Goal: Task Accomplishment & Management: Complete application form

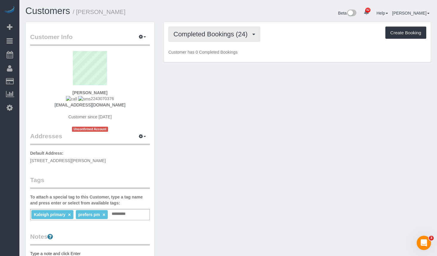
click at [221, 33] on span "Completed Bookings (24)" at bounding box center [211, 33] width 77 height 7
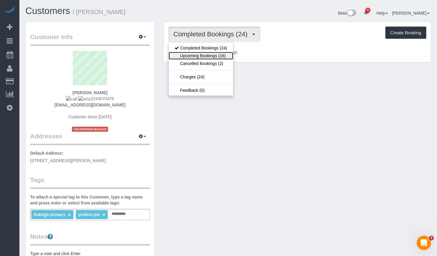
click at [221, 58] on link "Upcoming Bookings (16)" at bounding box center [201, 56] width 64 height 8
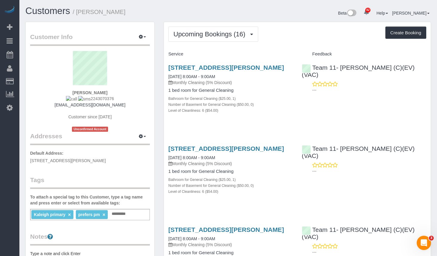
drag, startPoint x: 194, startPoint y: 77, endPoint x: 163, endPoint y: 69, distance: 31.4
copy link "807 Davis St, Apt 1508, Evanston, IL 60201"
click at [208, 37] on span "Upcoming Bookings (16)" at bounding box center [210, 33] width 75 height 7
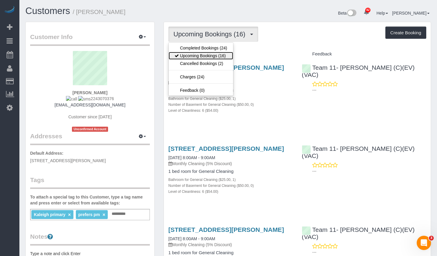
click at [215, 54] on link "Upcoming Bookings (16)" at bounding box center [201, 56] width 64 height 8
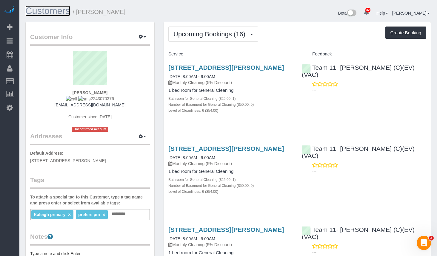
click at [33, 15] on link "Customers" at bounding box center [47, 11] width 45 height 10
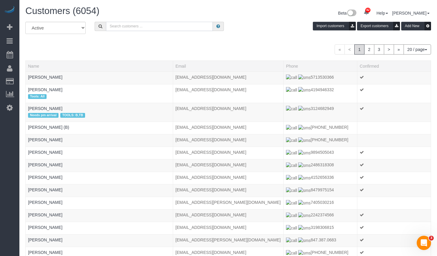
click at [127, 26] on input "text" at bounding box center [159, 26] width 107 height 9
type input "Leona Xin"
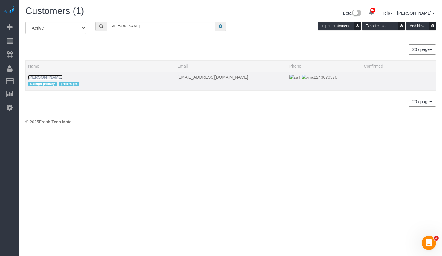
click at [44, 76] on link "Leona Xin" at bounding box center [45, 77] width 34 height 5
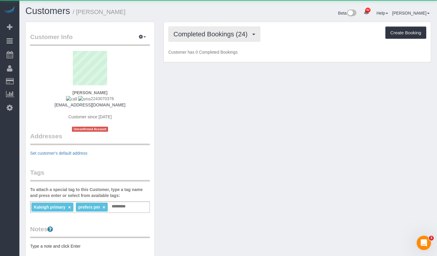
click at [199, 39] on button "Completed Bookings (24)" at bounding box center [214, 34] width 92 height 15
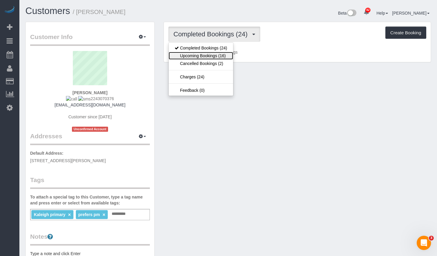
click at [199, 58] on link "Upcoming Bookings (16)" at bounding box center [201, 56] width 64 height 8
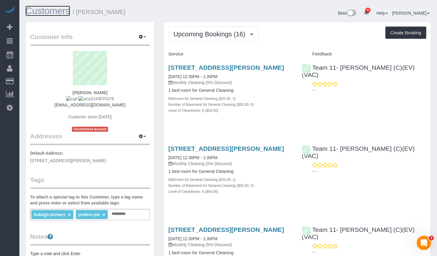
click at [52, 15] on link "Customers" at bounding box center [47, 11] width 45 height 10
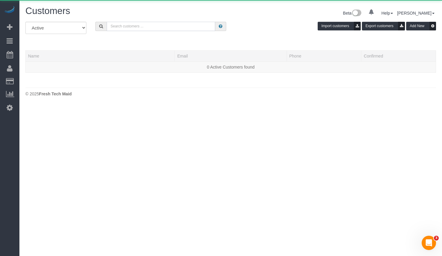
click at [143, 26] on input "text" at bounding box center [161, 26] width 108 height 9
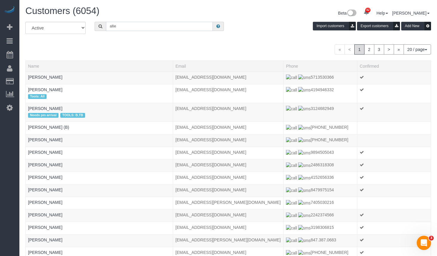
type input "Allie Harrington"
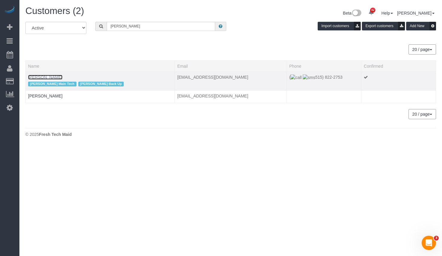
click at [51, 75] on link "Allie Harrington" at bounding box center [45, 77] width 34 height 5
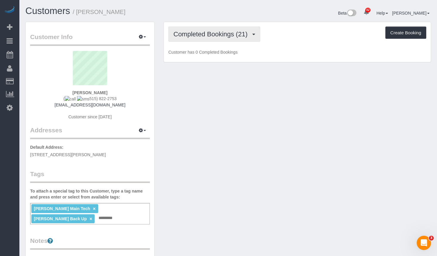
click at [232, 38] on span "Completed Bookings (21)" at bounding box center [211, 33] width 77 height 7
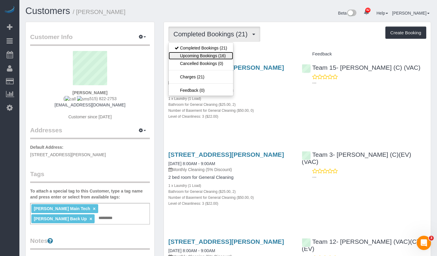
click at [221, 58] on link "Upcoming Bookings (16)" at bounding box center [201, 56] width 64 height 8
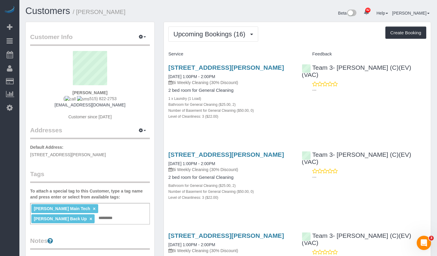
drag, startPoint x: 114, startPoint y: 99, endPoint x: 84, endPoint y: 100, distance: 30.5
click at [84, 100] on div "Allie Harrington ( 515) 822-2753 harringtonallie1@gmail.com Customer since 2024" at bounding box center [90, 88] width 120 height 75
copy span "515) 822-2753"
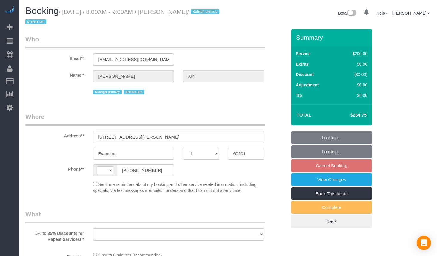
select select "IL"
select select "string:fspay-7b4fc68e-658e-4e57-b40f-ea924418d151"
select select "512"
select select "6"
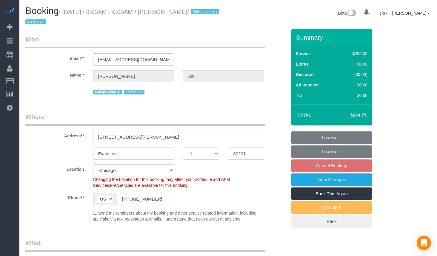
select select "string:[GEOGRAPHIC_DATA]"
select select "object:964"
select select "number:1"
select select "number:58"
select select "number:139"
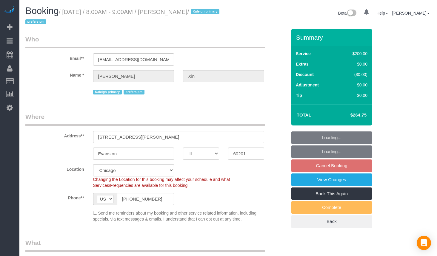
select select "number:106"
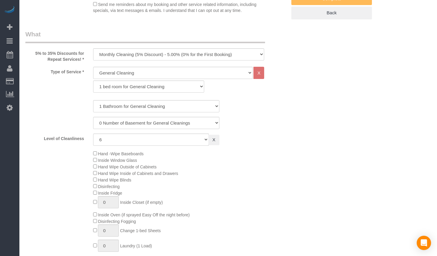
select select "object:1290"
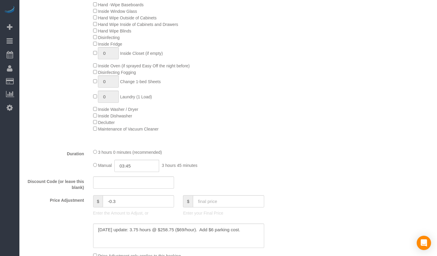
select select "6"
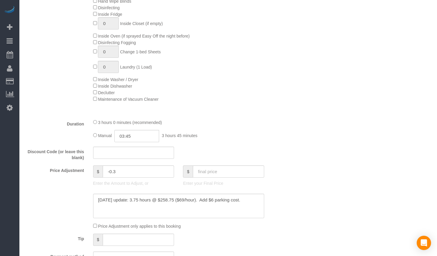
select select "spot1"
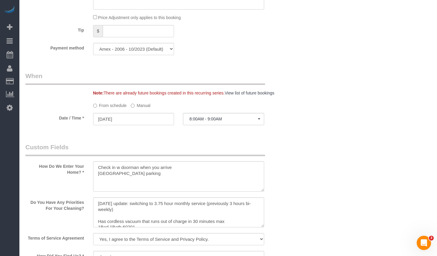
click at [144, 104] on label "Manual" at bounding box center [141, 105] width 20 height 8
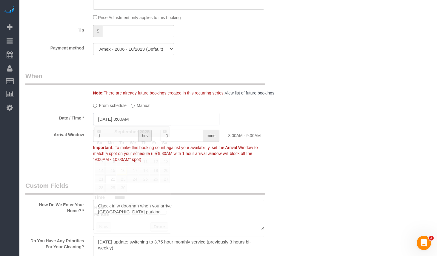
click at [142, 121] on input "09/22/2025 8:00AM" at bounding box center [156, 119] width 126 height 12
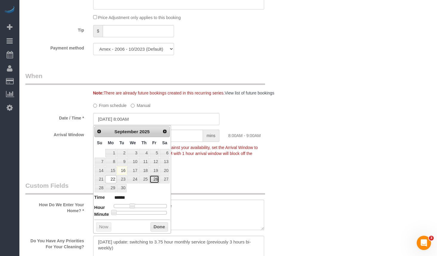
click at [156, 182] on link "26" at bounding box center [155, 180] width 10 height 8
click at [299, 101] on div "Who Email** xzc728@gmail.com Name * Leona Xin Kaleigh primary prefers pm Where …" at bounding box center [228, 89] width 406 height 1314
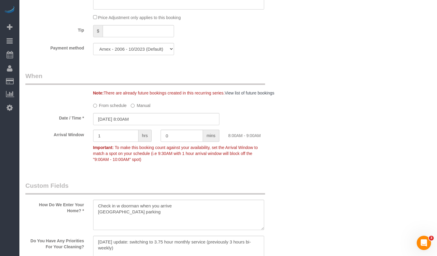
scroll to position [627, 0]
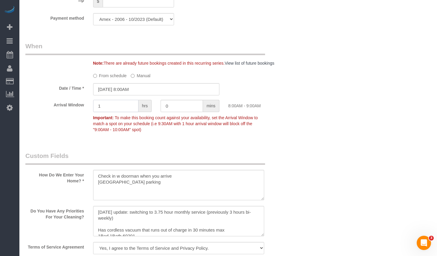
click at [123, 102] on input "1" at bounding box center [115, 106] width 45 height 12
click at [136, 89] on input "09/26/2025 8:00AM" at bounding box center [156, 89] width 126 height 12
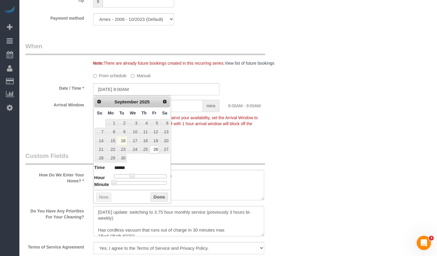
click at [144, 175] on dl "Time ****** Hour Minute Second Millisecond Microsecond Time Zone ***** ***** **…" at bounding box center [132, 174] width 76 height 21
type input "09/26/2025 9:00AM"
type input "******"
type input "09/26/2025 10:00AM"
type input "*******"
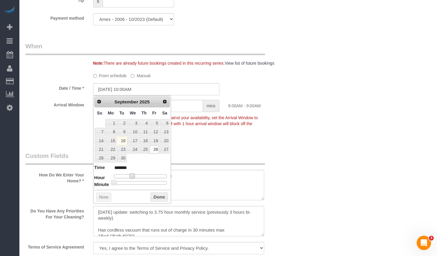
type input "09/26/2025 11:00AM"
type input "*******"
type input "09/26/2025 12:00PM"
type input "*******"
drag, startPoint x: 132, startPoint y: 175, endPoint x: 142, endPoint y: 176, distance: 10.0
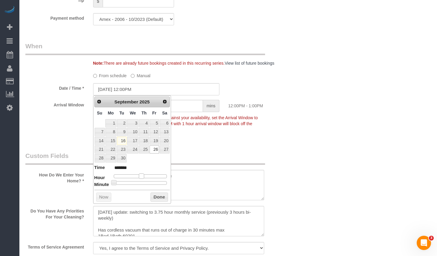
click at [142, 176] on span at bounding box center [141, 176] width 5 height 5
type input "09/26/2025 12:05PM"
type input "*******"
type input "09/26/2025 12:10PM"
type input "*******"
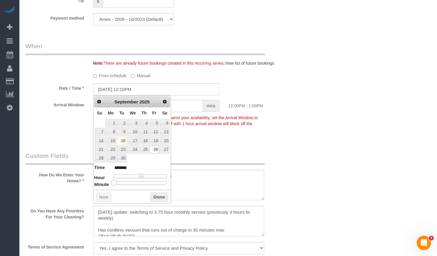
type input "09/26/2025 12:15PM"
type input "*******"
type input "09/26/2025 12:20PM"
type input "*******"
type input "09/26/2025 12:25PM"
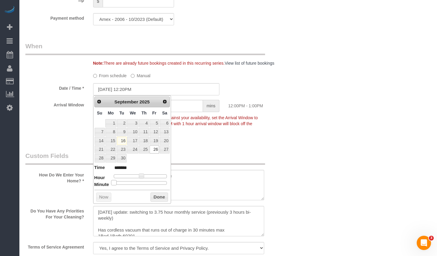
type input "*******"
type input "09/26/2025 12:30PM"
type input "*******"
drag, startPoint x: 115, startPoint y: 182, endPoint x: 146, endPoint y: 184, distance: 31.1
click at [146, 184] on div at bounding box center [140, 184] width 53 height 4
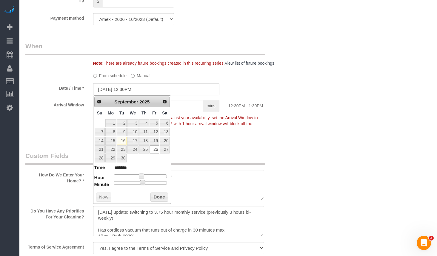
click at [161, 199] on button "Done" at bounding box center [159, 198] width 18 height 10
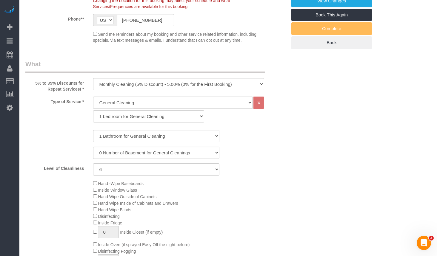
scroll to position [0, 0]
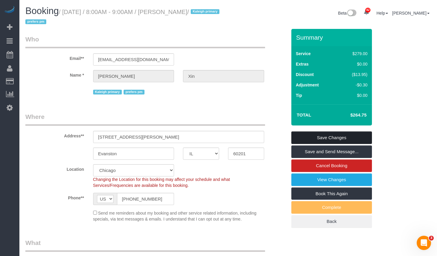
click at [364, 142] on link "Save Changes" at bounding box center [331, 138] width 81 height 13
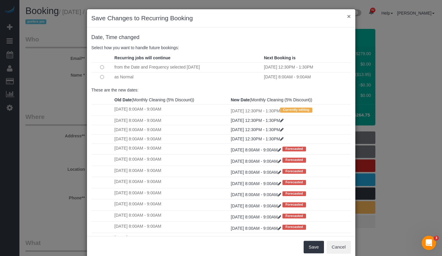
click at [347, 15] on button "×" at bounding box center [349, 16] width 4 height 6
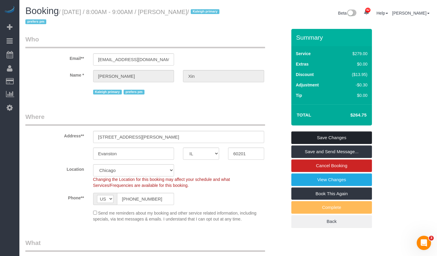
click at [330, 140] on link "Save Changes" at bounding box center [331, 138] width 81 height 13
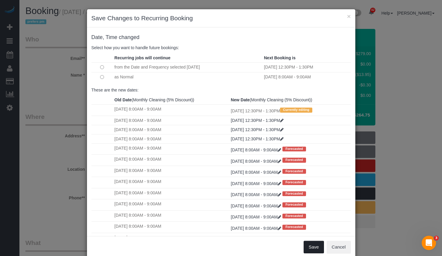
click at [309, 246] on button "Save" at bounding box center [313, 247] width 20 height 13
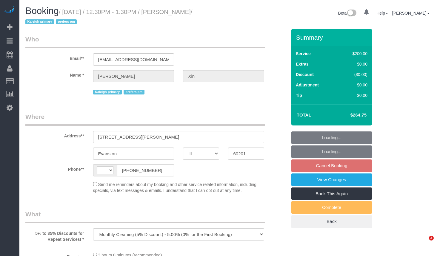
select select "IL"
select select "number:1"
select select "number:58"
select select "number:139"
select select "number:106"
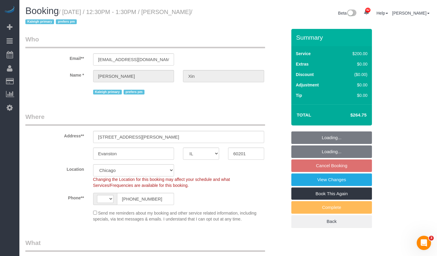
select select "object:1050"
select select "string:US"
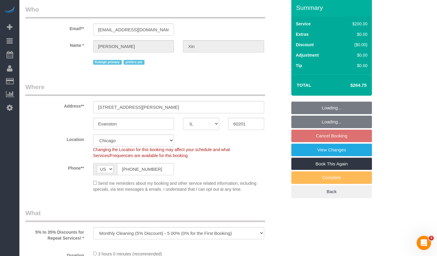
scroll to position [60, 0]
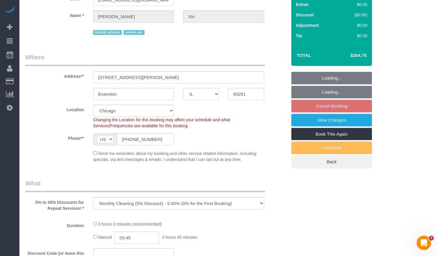
select select "spot1"
select select "512"
select select "6"
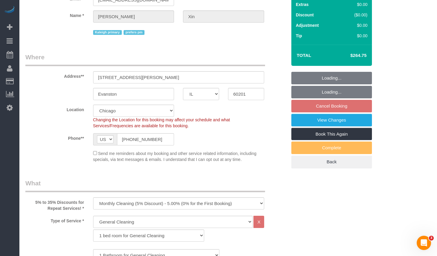
select select "6"
drag, startPoint x: 354, startPoint y: 53, endPoint x: 368, endPoint y: 56, distance: 14.6
click at [368, 56] on td "$264.75" at bounding box center [349, 55] width 39 height 15
copy h4 "264.75"
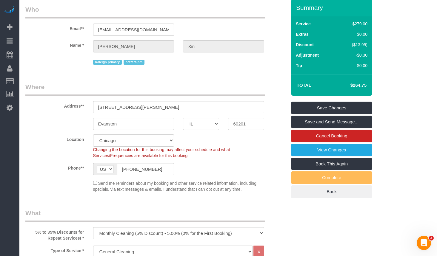
scroll to position [0, 0]
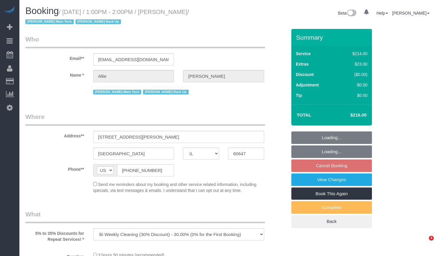
select select "IL"
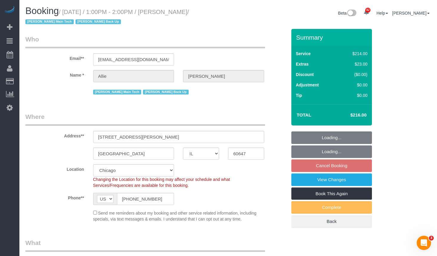
scroll to position [209, 0]
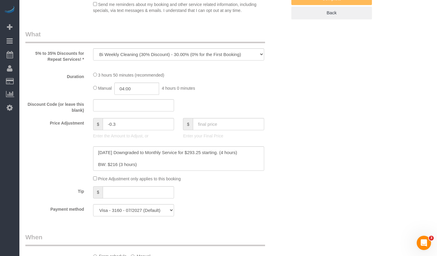
select select "number:1"
select select "number:58"
select select "number:139"
select select "number:106"
select select "object:1210"
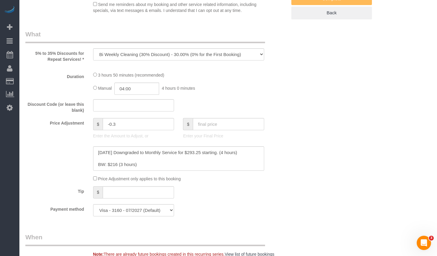
select select "512"
select select "2"
select select "3"
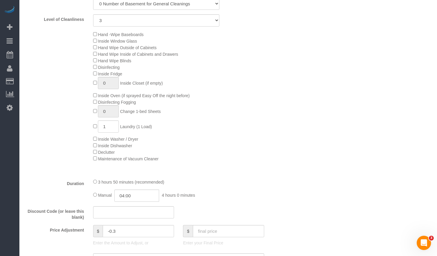
scroll to position [358, 0]
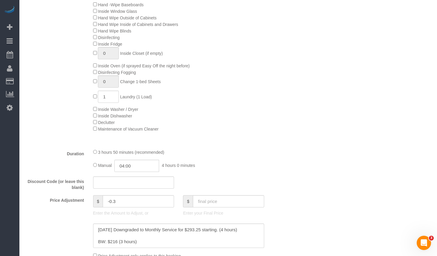
select select "2"
select select "3"
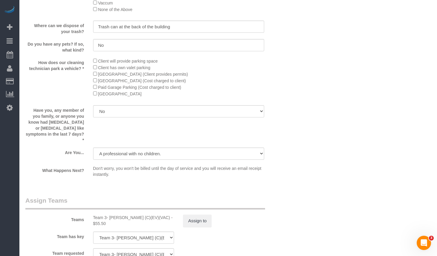
scroll to position [1102, 0]
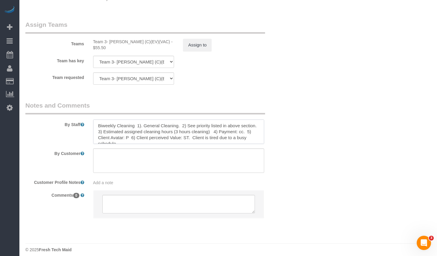
click at [129, 127] on textarea at bounding box center [178, 132] width 171 height 24
click at [138, 120] on textarea at bounding box center [178, 132] width 171 height 24
click at [135, 120] on textarea at bounding box center [178, 132] width 171 height 24
drag, startPoint x: 232, startPoint y: 121, endPoint x: 226, endPoint y: 116, distance: 7.8
click at [224, 111] on div "By Staff" at bounding box center [156, 122] width 270 height 43
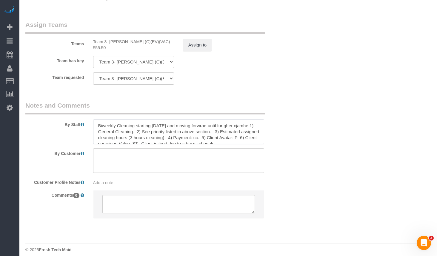
click at [228, 120] on textarea at bounding box center [178, 132] width 171 height 24
click at [207, 124] on textarea at bounding box center [178, 132] width 171 height 24
drag, startPoint x: 214, startPoint y: 127, endPoint x: 255, endPoint y: 124, distance: 40.7
click at [215, 127] on textarea at bounding box center [178, 132] width 171 height 24
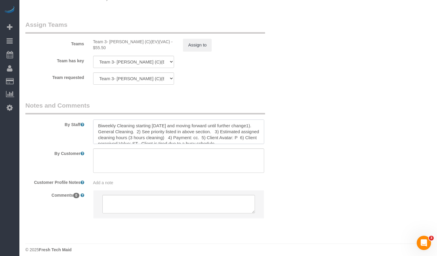
drag, startPoint x: 239, startPoint y: 120, endPoint x: 90, endPoint y: 113, distance: 149.1
click at [90, 113] on div "By Staff" at bounding box center [156, 122] width 270 height 43
type textarea "1). General Cleaning. 2) See priority listed in above section. 3) Estimated ass…"
